Goal: Transaction & Acquisition: Purchase product/service

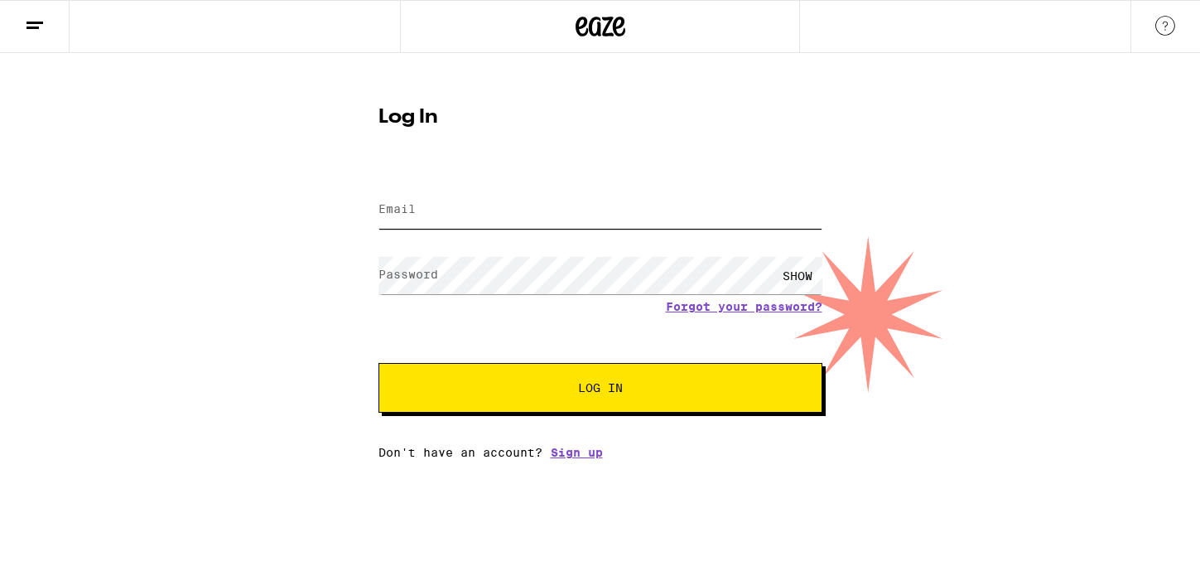
click at [567, 225] on input "Email" at bounding box center [601, 209] width 444 height 37
type input "[EMAIL_ADDRESS][DOMAIN_NAME]"
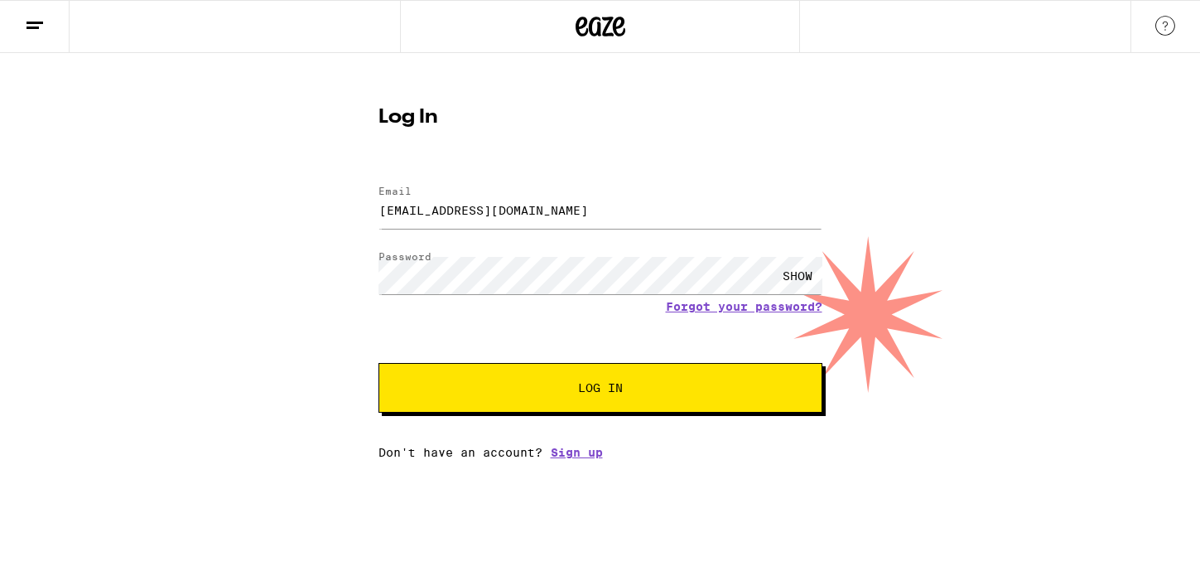
click at [624, 385] on span "Log In" at bounding box center [601, 388] width 310 height 12
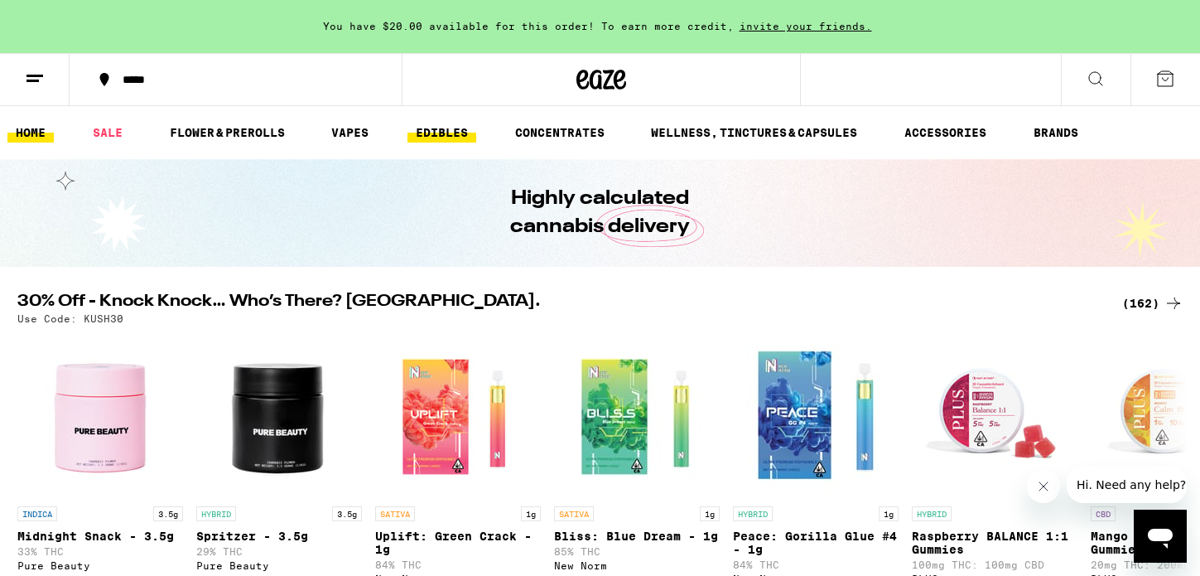
click at [422, 131] on link "EDIBLES" at bounding box center [442, 133] width 69 height 20
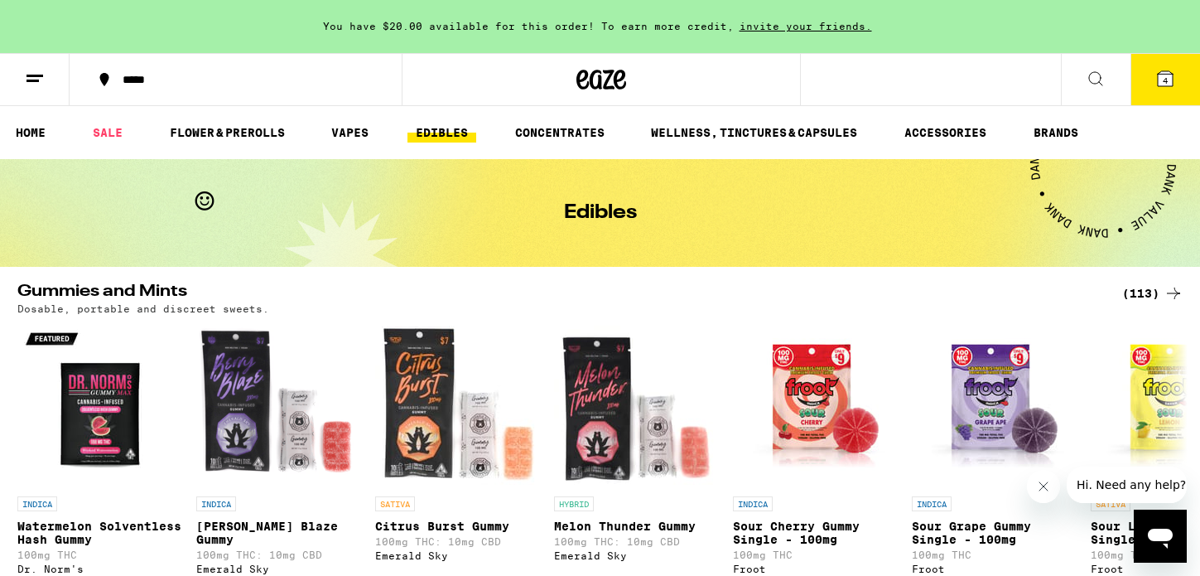
click at [1145, 287] on div "(113)" at bounding box center [1153, 293] width 61 height 20
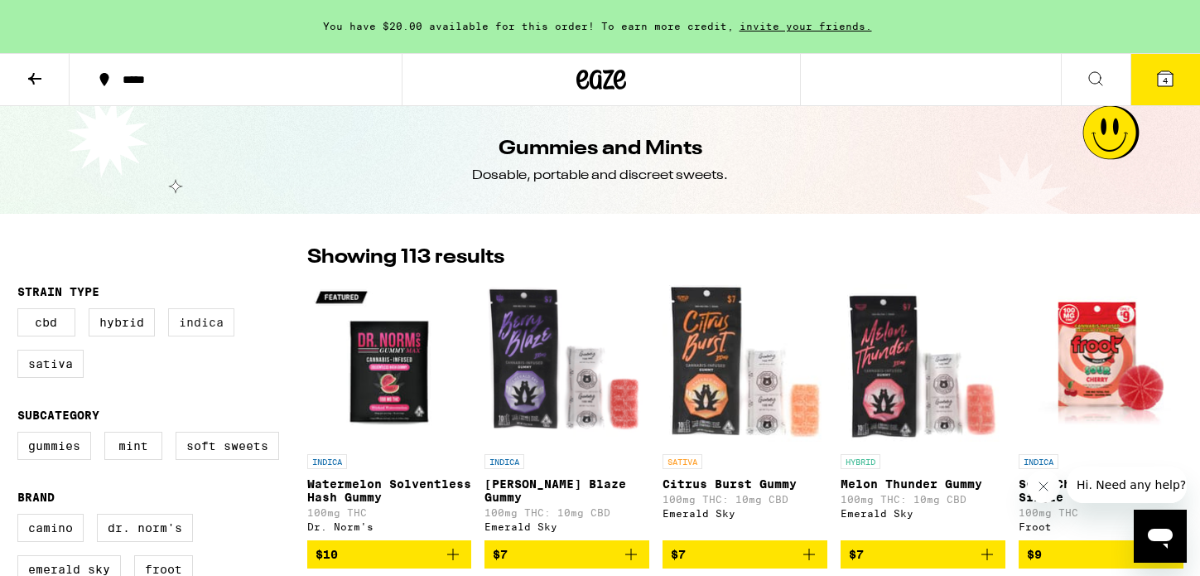
click at [211, 324] on label "Indica" at bounding box center [201, 322] width 66 height 28
click at [22, 311] on input "Indica" at bounding box center [21, 311] width 1 height 1
checkbox input "true"
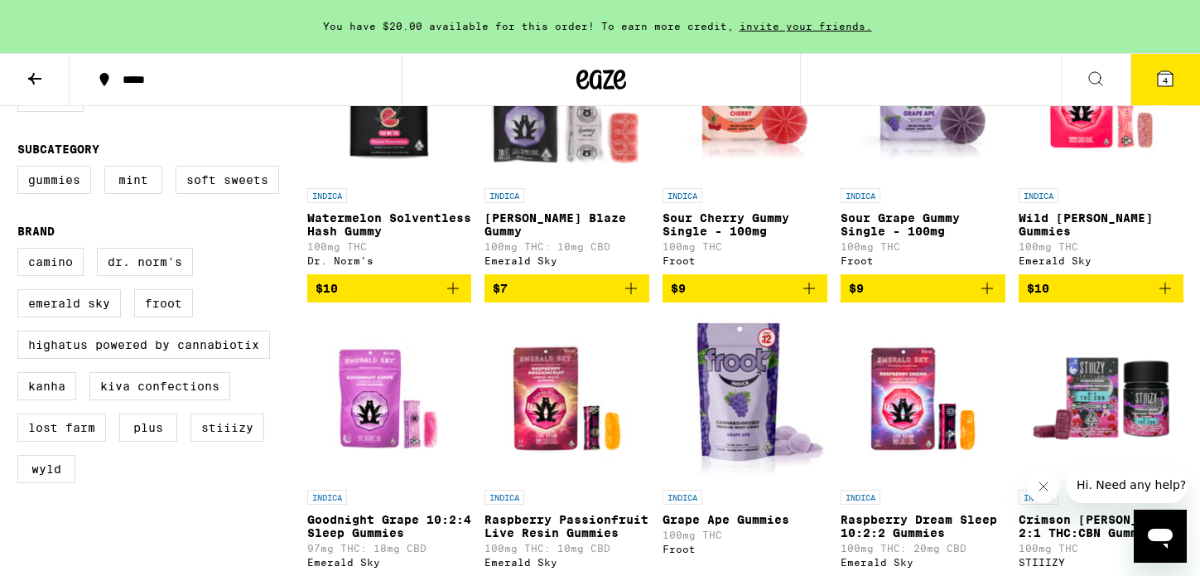
scroll to position [279, 0]
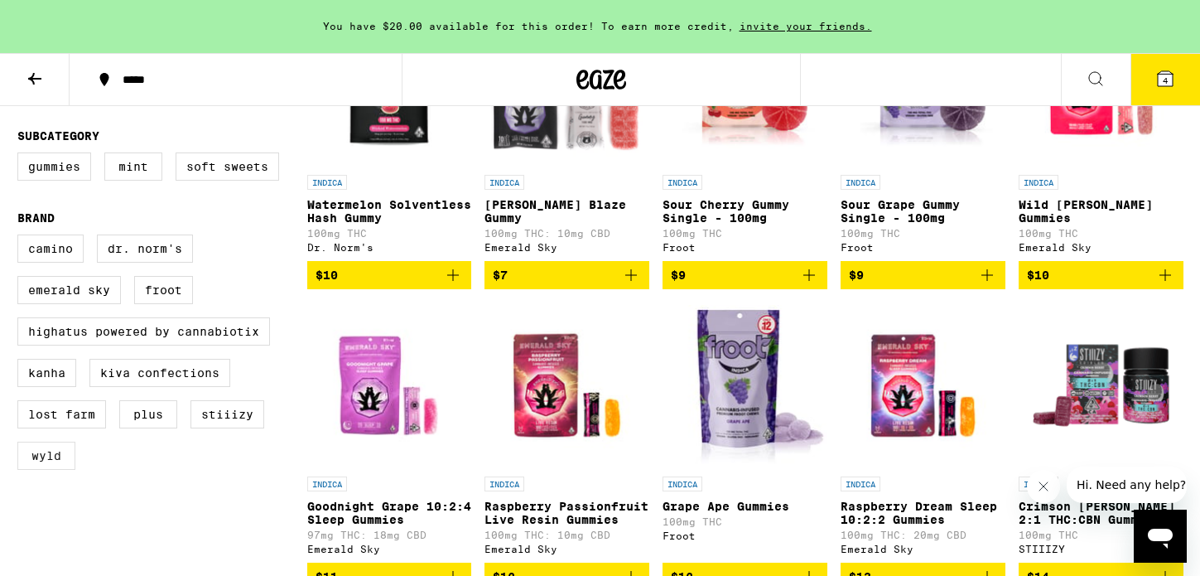
click at [56, 470] on label "WYLD" at bounding box center [46, 456] width 58 height 28
click at [22, 238] on input "WYLD" at bounding box center [21, 237] width 1 height 1
checkbox input "true"
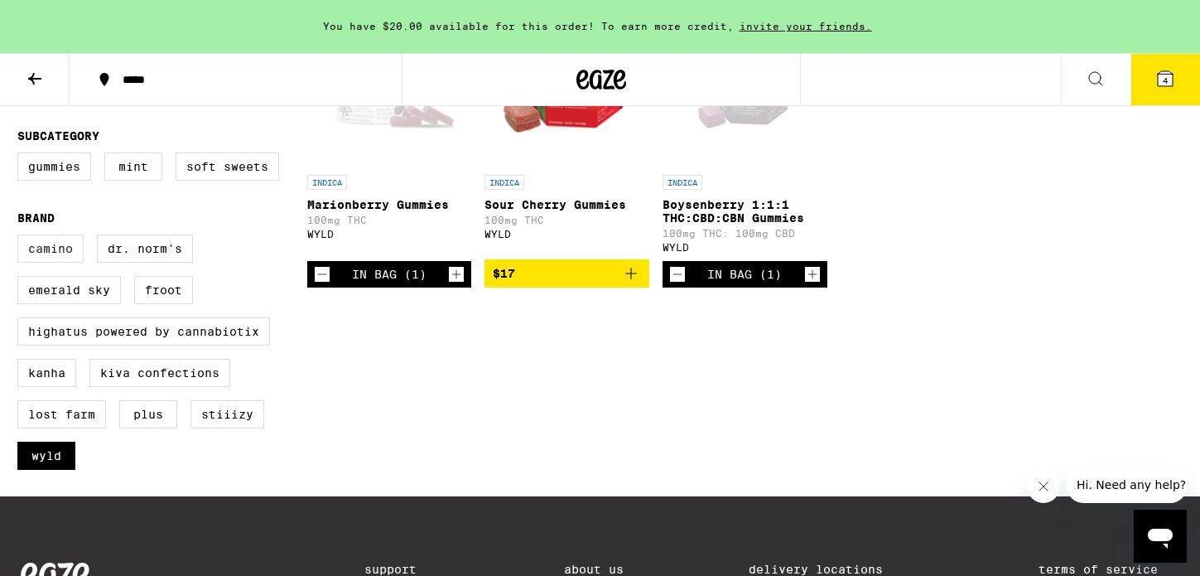
click at [70, 263] on label "Camino" at bounding box center [50, 248] width 66 height 28
click at [22, 238] on input "Camino" at bounding box center [21, 237] width 1 height 1
checkbox input "true"
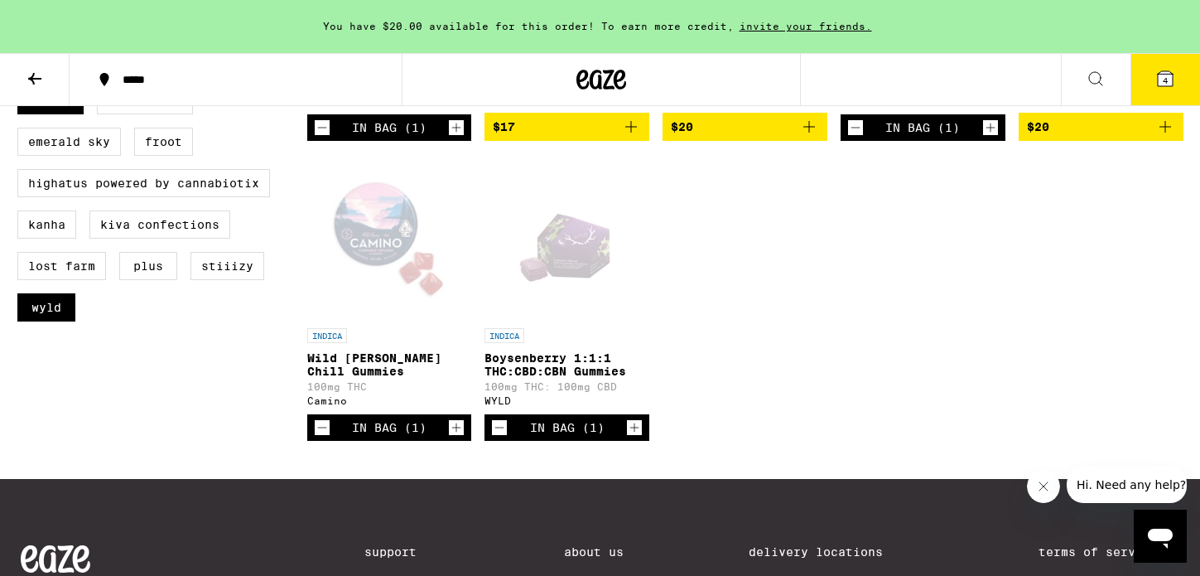
scroll to position [423, 0]
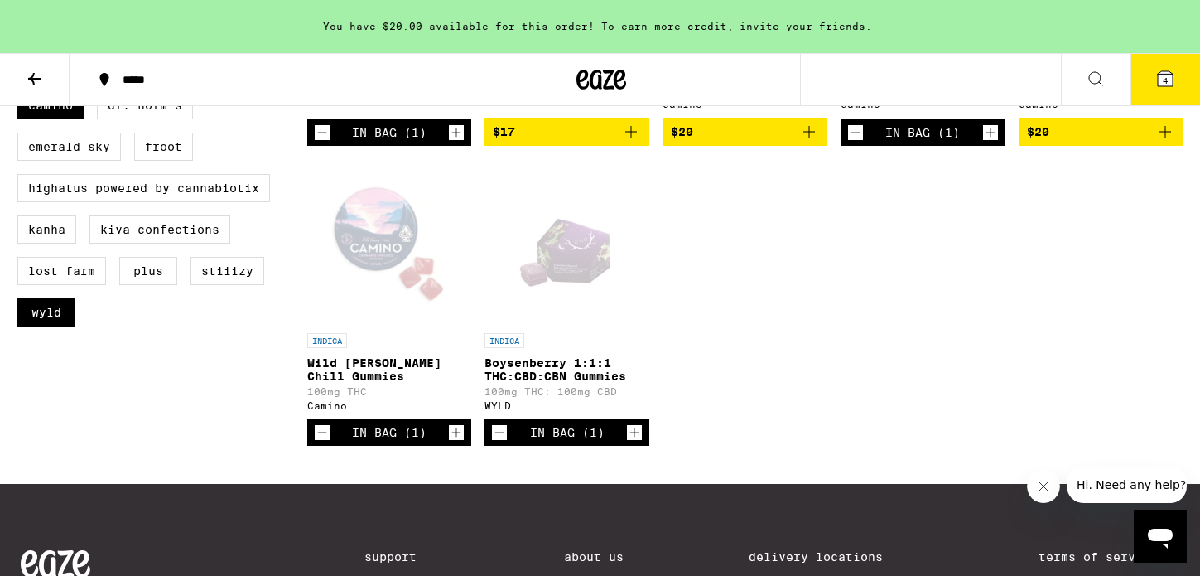
click at [1167, 93] on button "4" at bounding box center [1166, 79] width 70 height 51
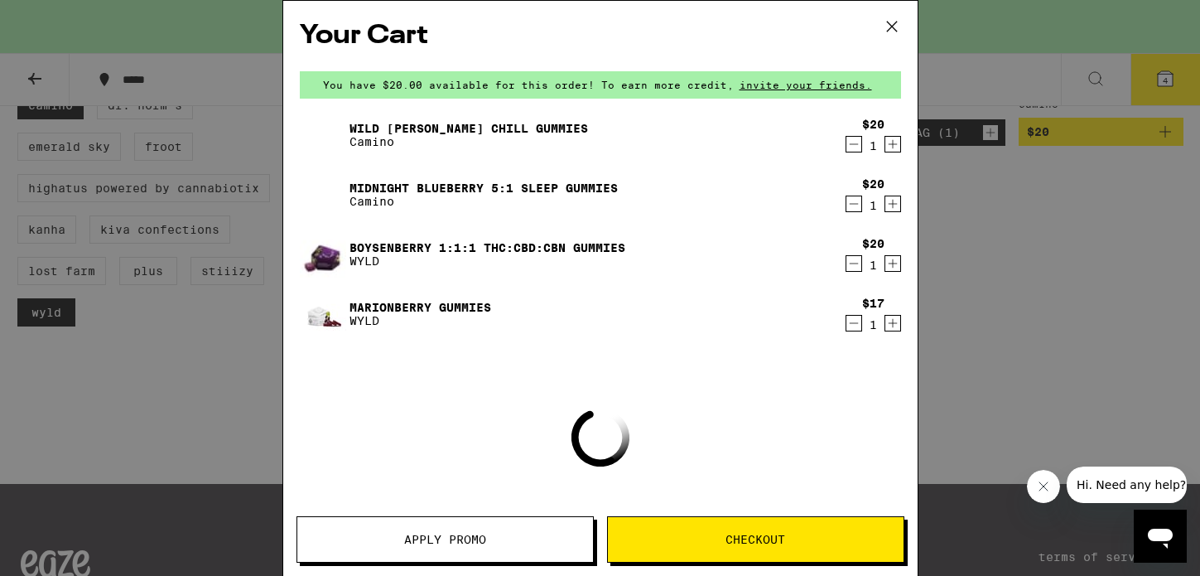
click at [765, 538] on span "Checkout" at bounding box center [756, 540] width 60 height 12
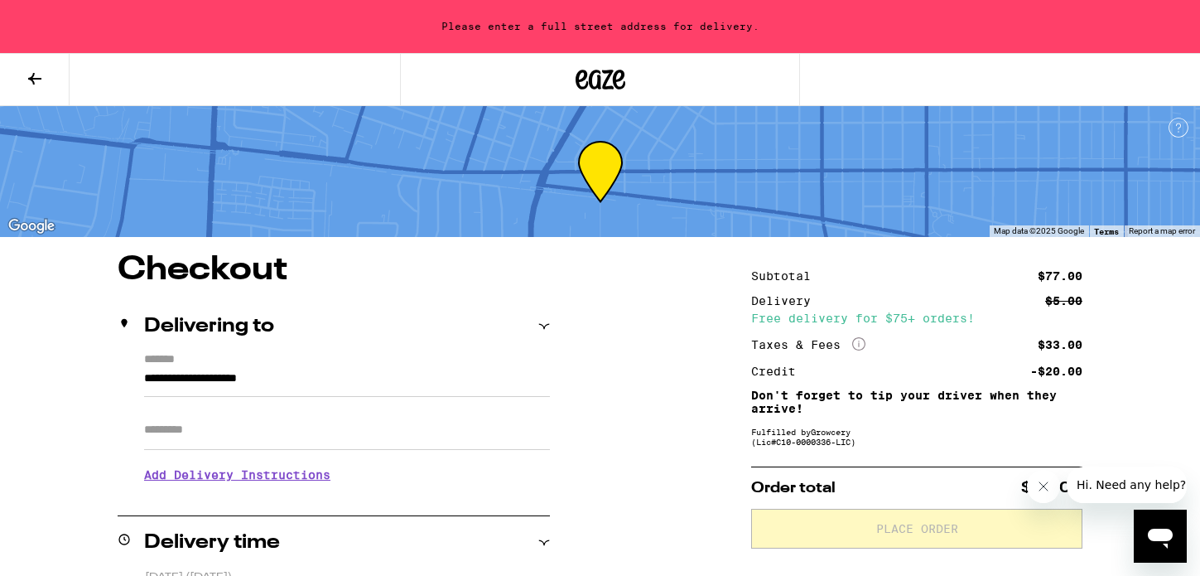
scroll to position [120, 0]
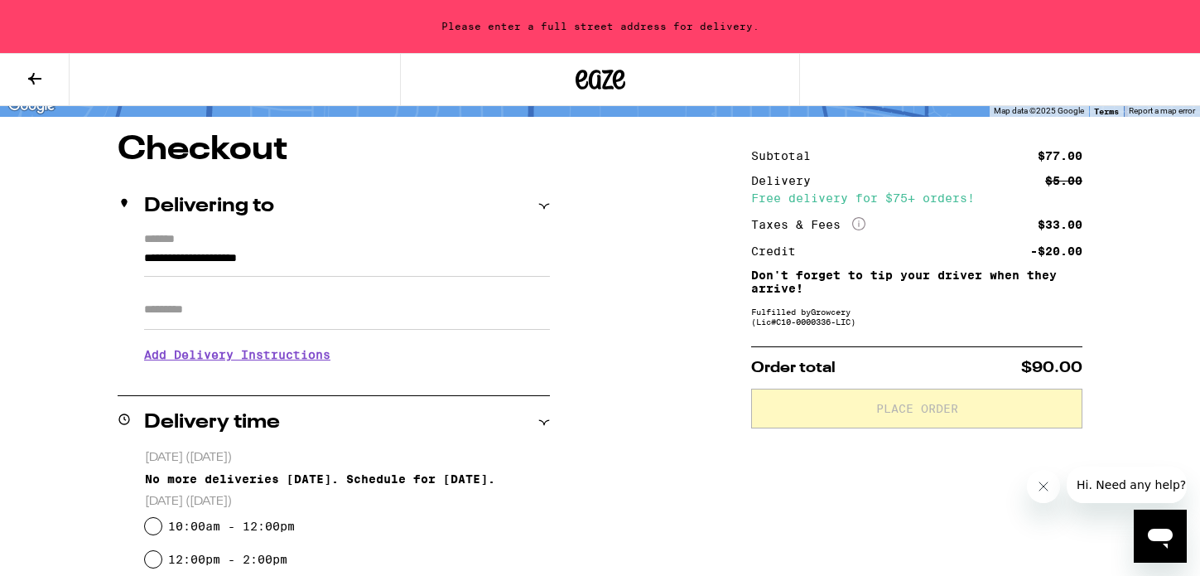
click at [482, 263] on input "**********" at bounding box center [347, 263] width 406 height 28
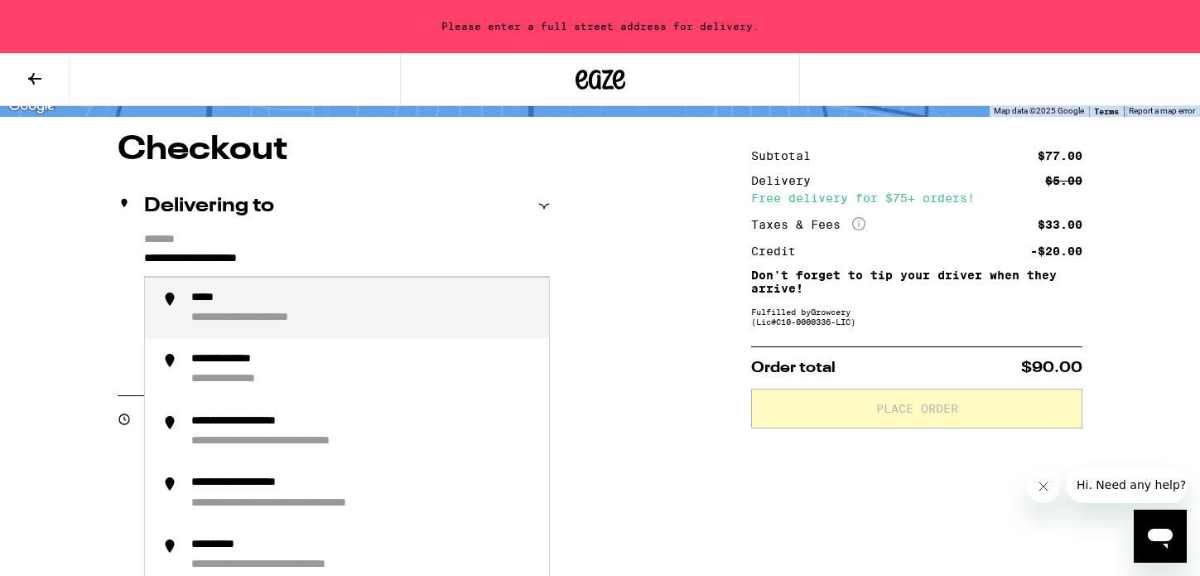
click at [482, 263] on input "**********" at bounding box center [347, 263] width 406 height 28
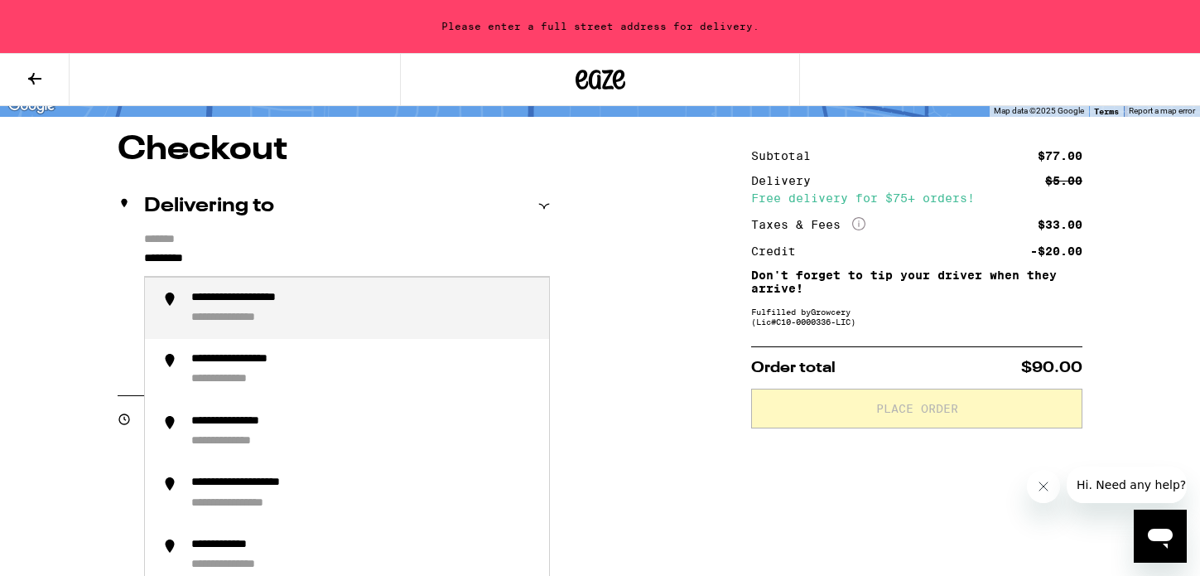
click at [386, 297] on div "**********" at bounding box center [363, 309] width 345 height 36
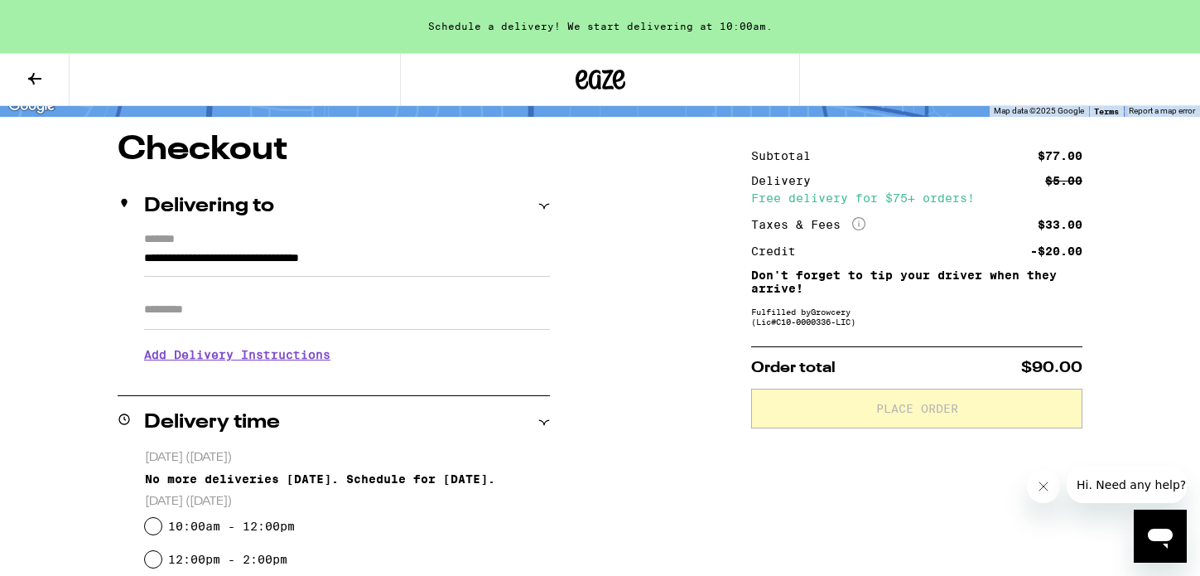
type input "**********"
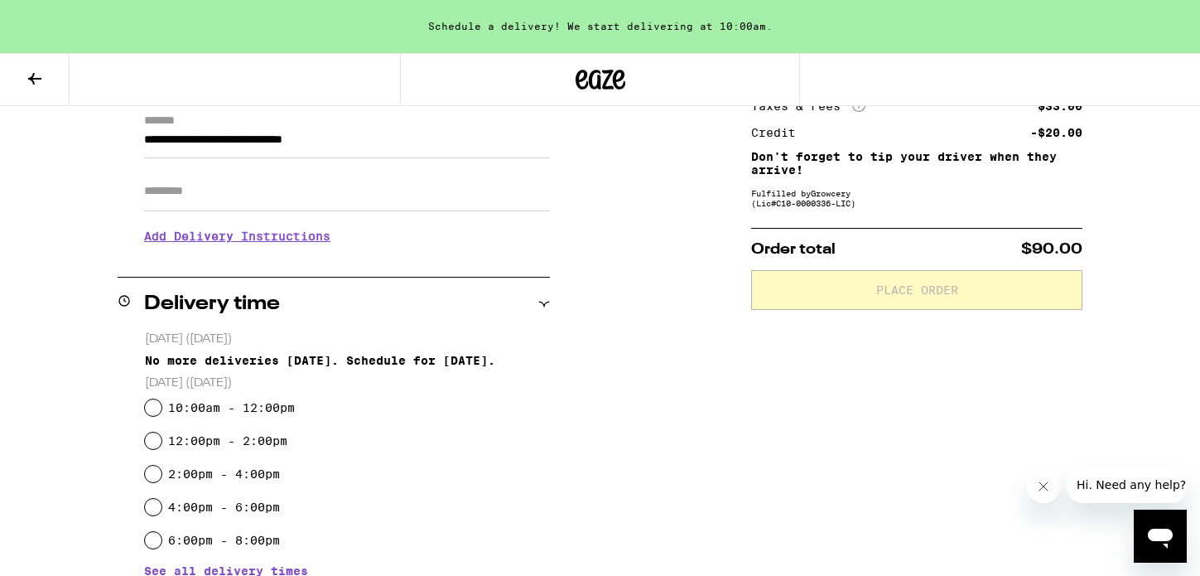
scroll to position [244, 0]
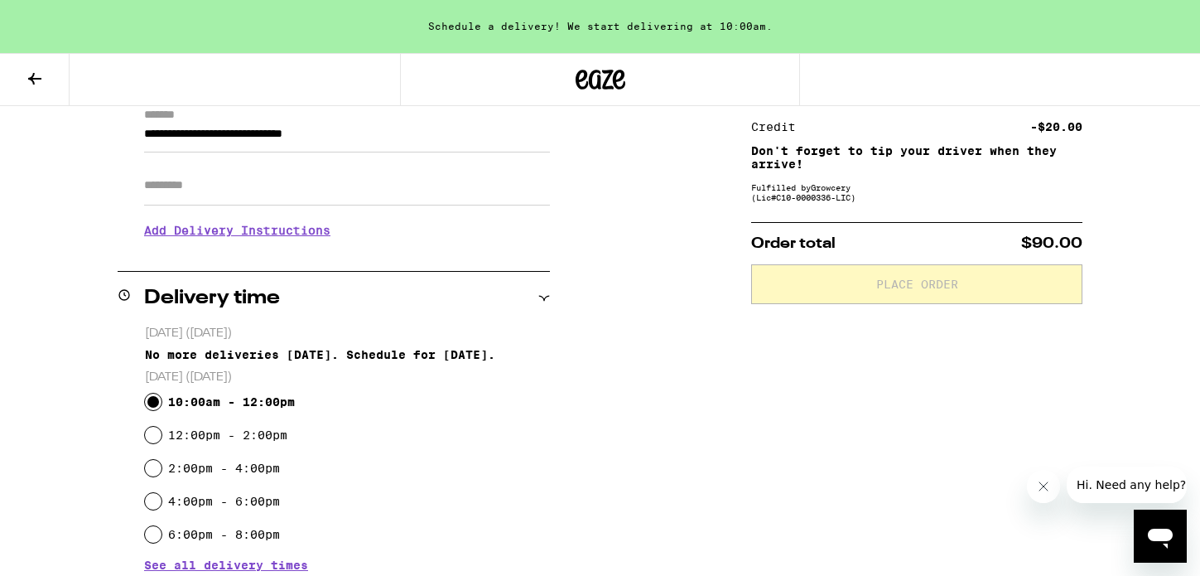
click at [152, 401] on input "10:00am - 12:00pm" at bounding box center [153, 402] width 17 height 17
radio input "true"
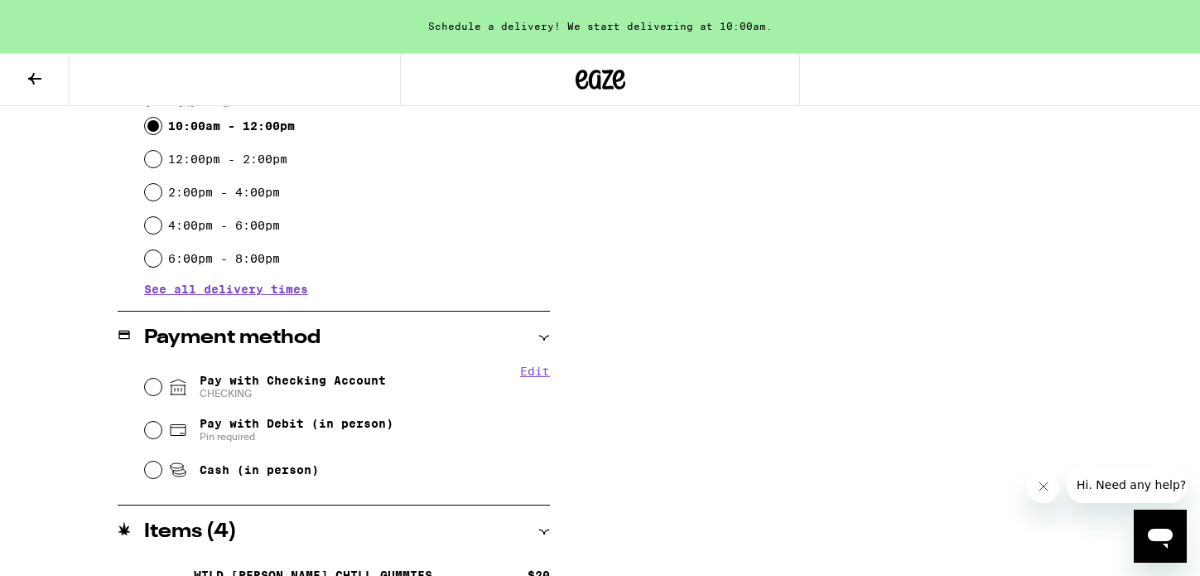
scroll to position [525, 0]
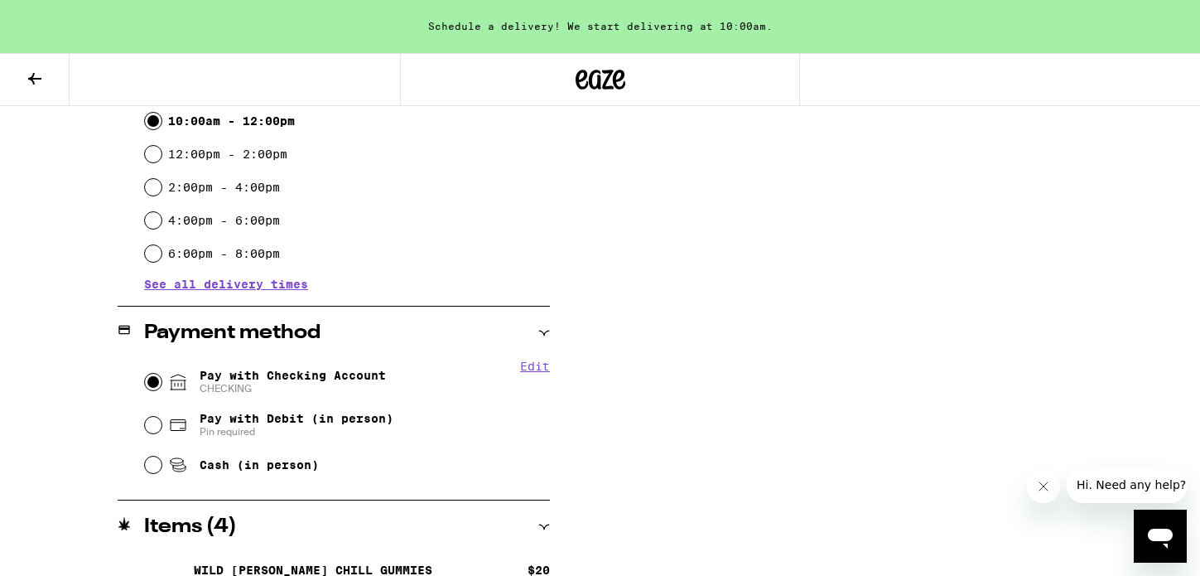
click at [153, 379] on input "Pay with Checking Account CHECKING" at bounding box center [153, 382] width 17 height 17
radio input "true"
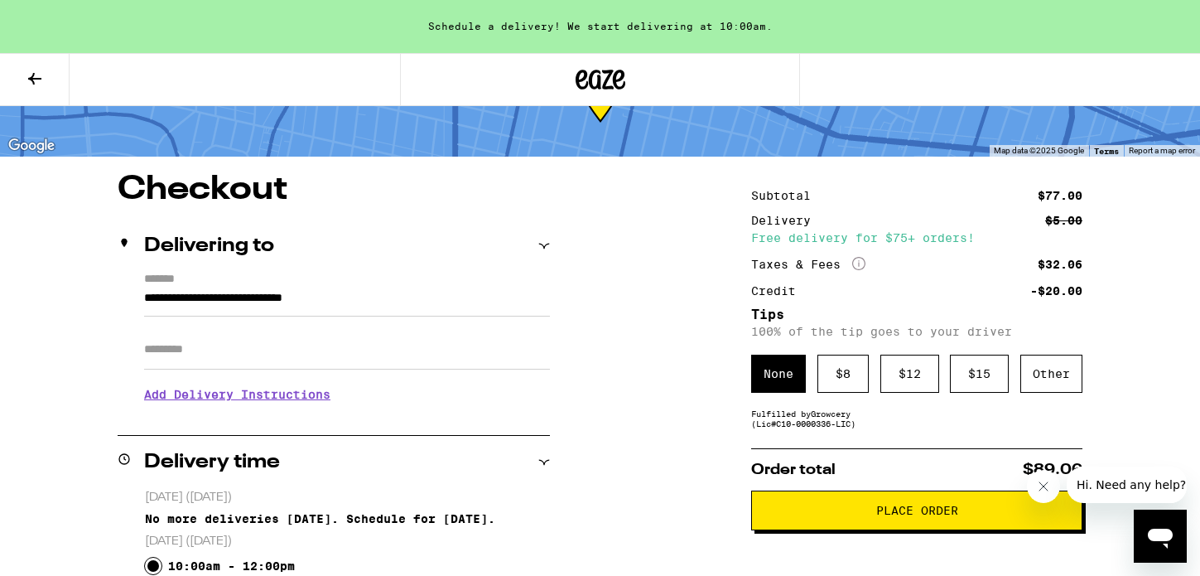
scroll to position [80, 0]
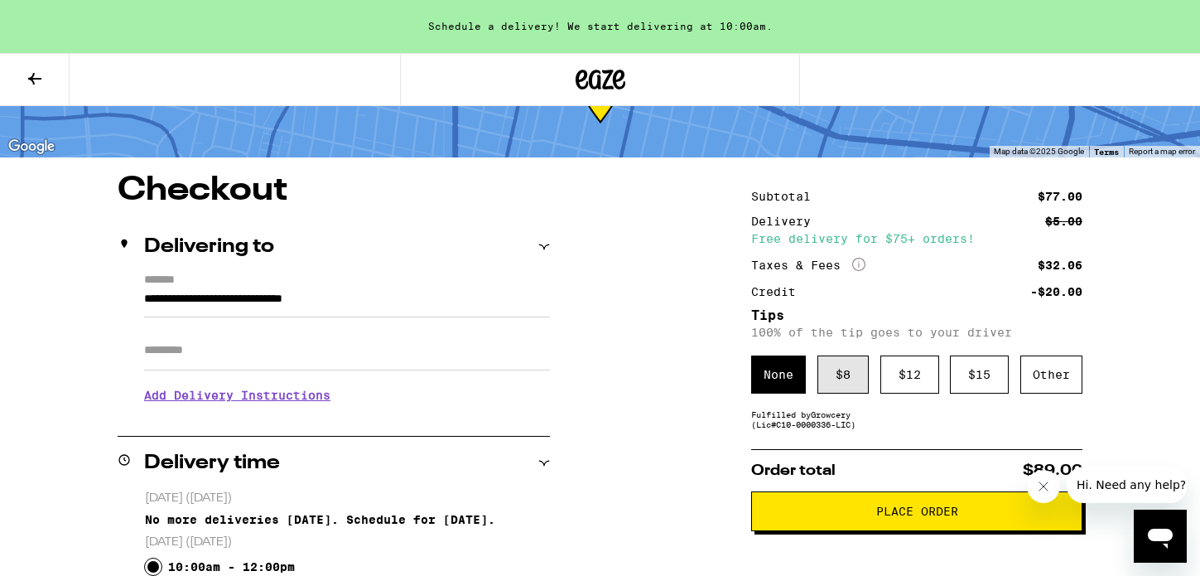
click at [852, 394] on div "$ 8" at bounding box center [843, 374] width 51 height 38
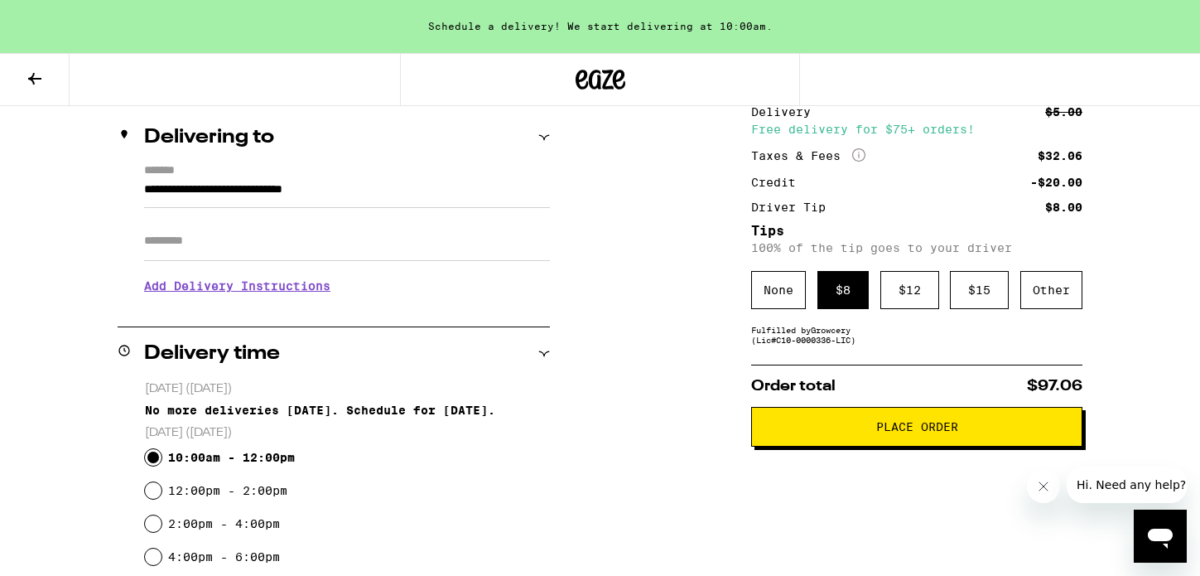
scroll to position [204, 0]
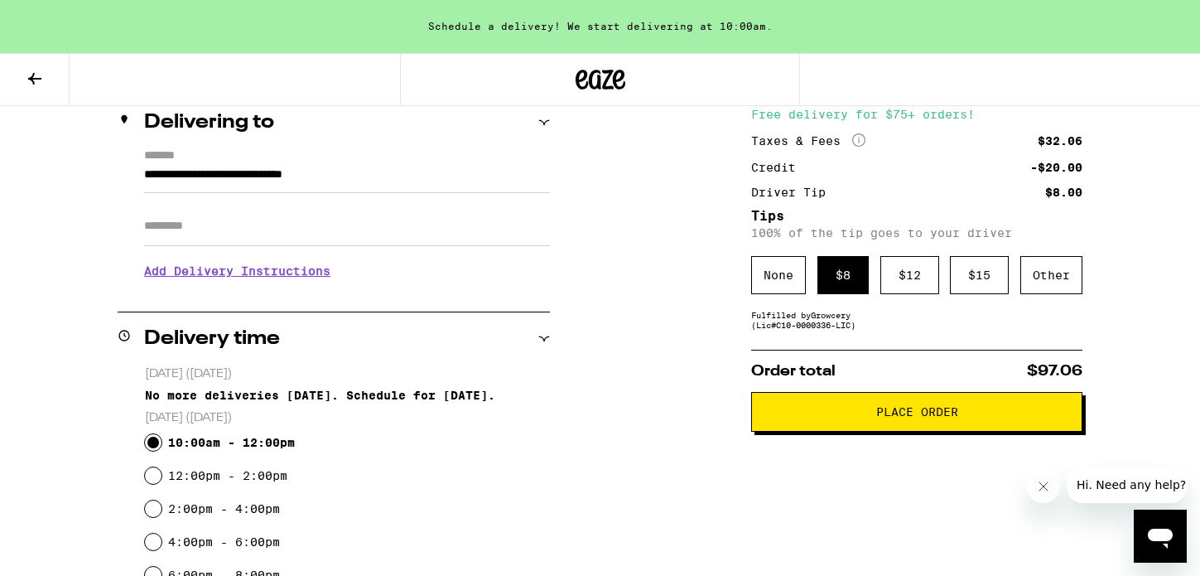
click at [847, 415] on span "Place Order" at bounding box center [916, 412] width 303 height 12
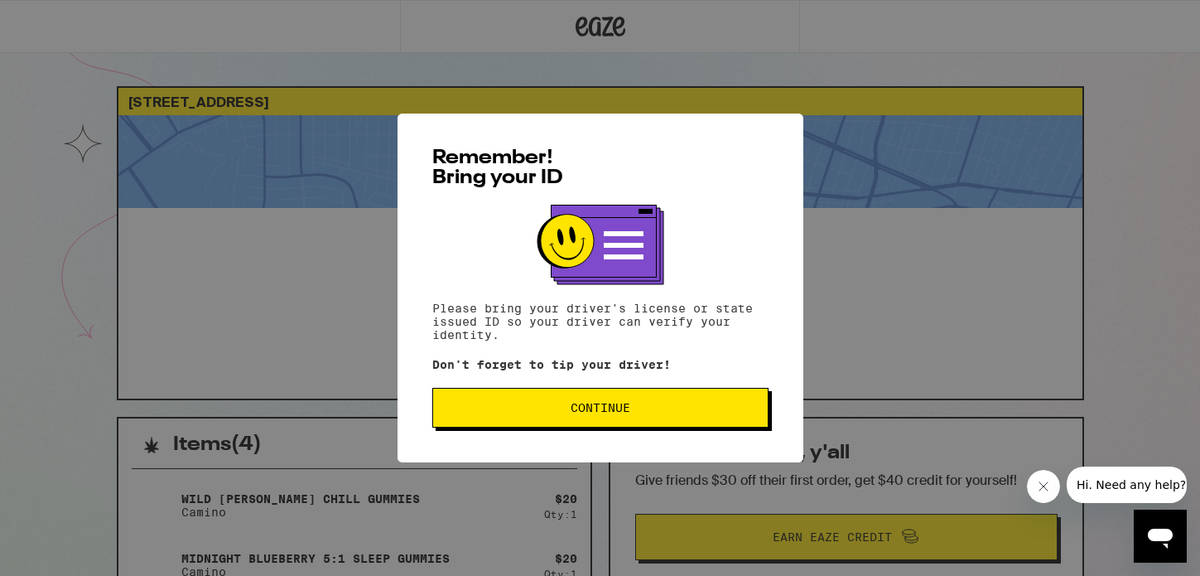
click at [584, 413] on span "Continue" at bounding box center [601, 408] width 60 height 12
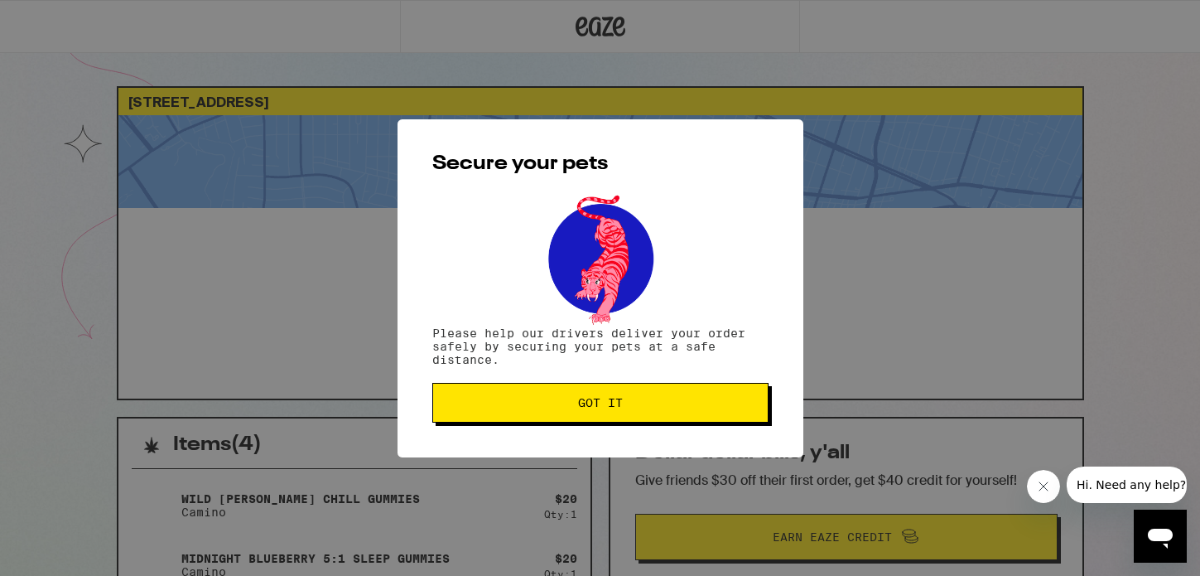
click at [587, 408] on span "Got it" at bounding box center [600, 403] width 45 height 12
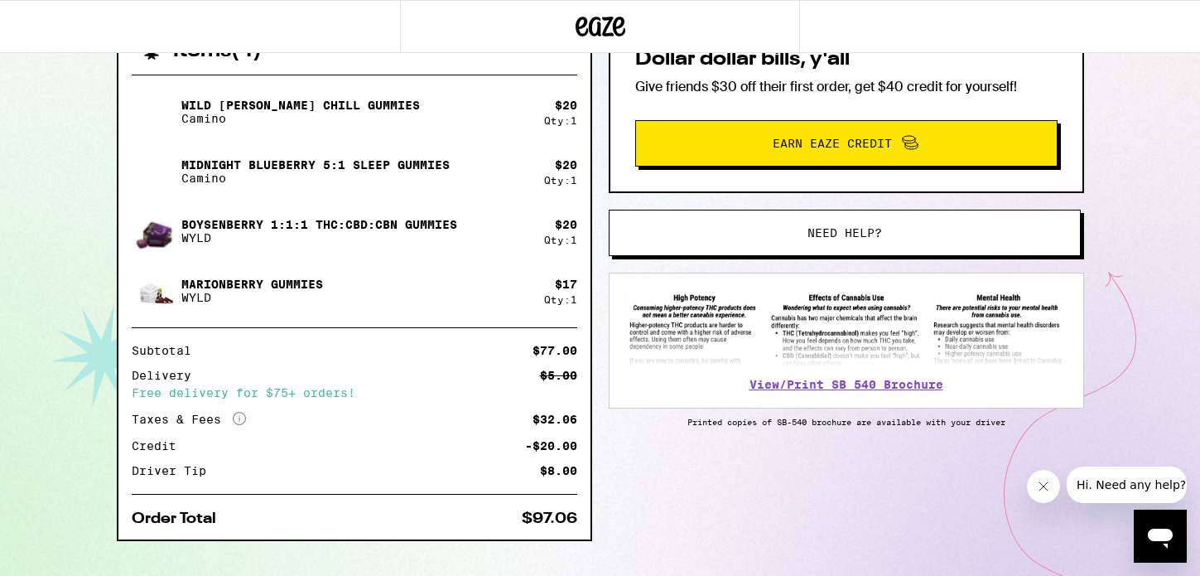
scroll to position [398, 0]
